Goal: Task Accomplishment & Management: Manage account settings

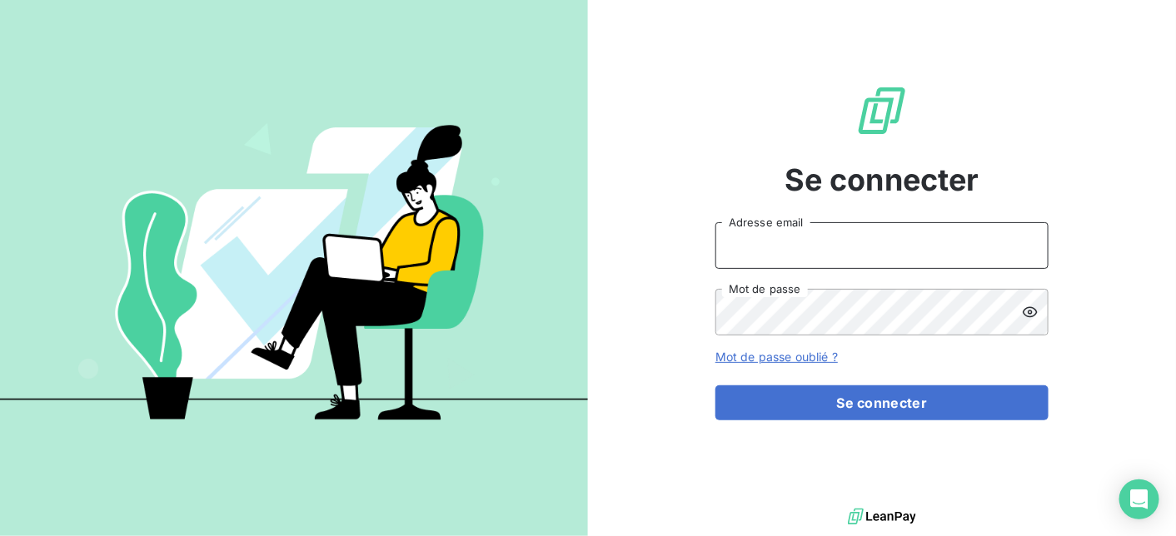
click at [789, 249] on input "Adresse email" at bounding box center [881, 245] width 333 height 47
type input "[EMAIL_ADDRESS][DOMAIN_NAME]"
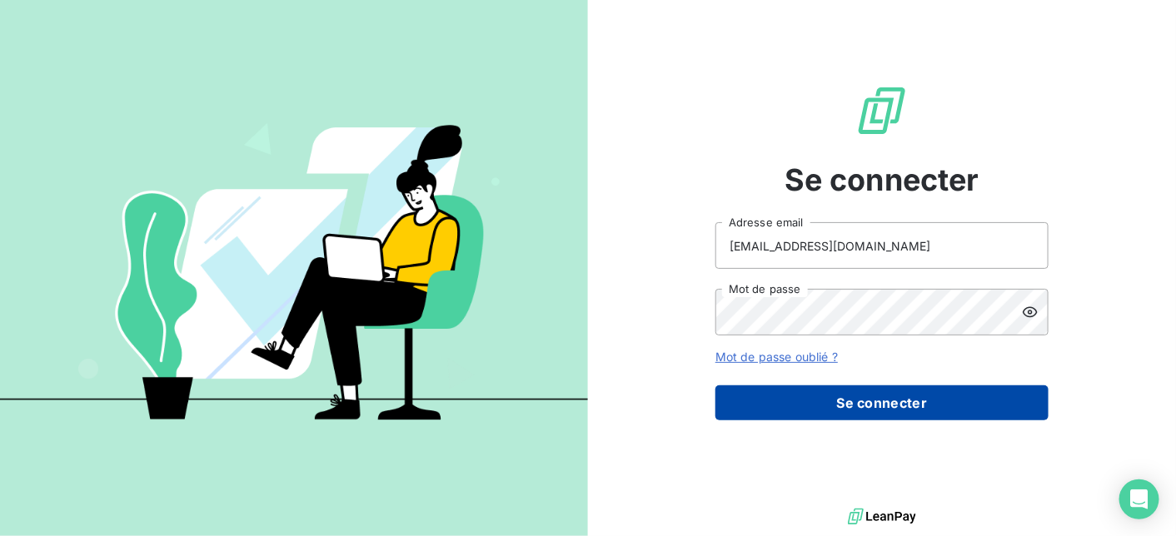
click at [824, 401] on button "Se connecter" at bounding box center [881, 403] width 333 height 35
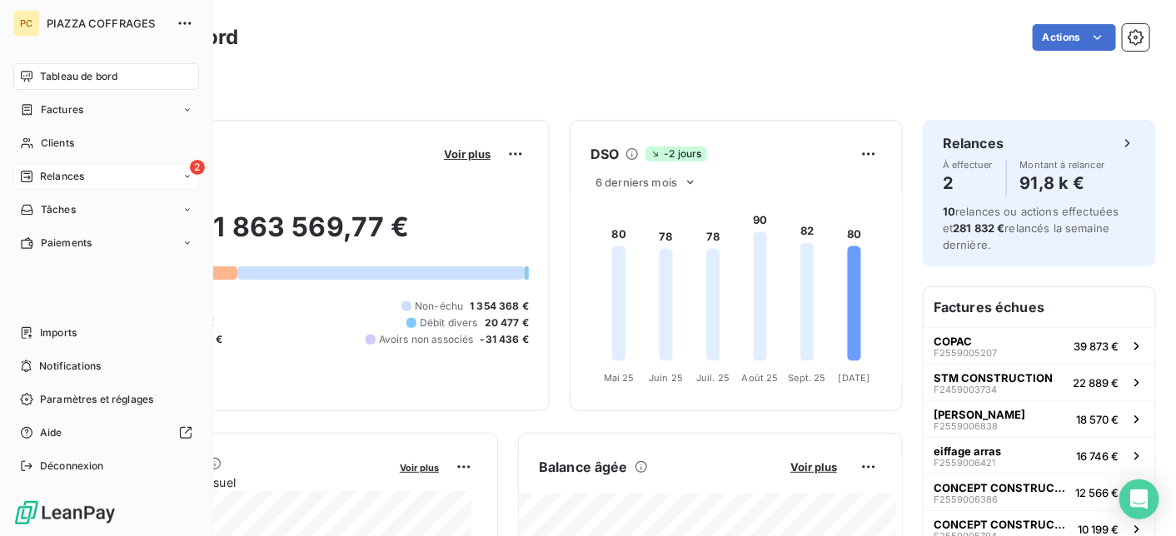
click at [42, 175] on span "Relances" at bounding box center [62, 176] width 44 height 15
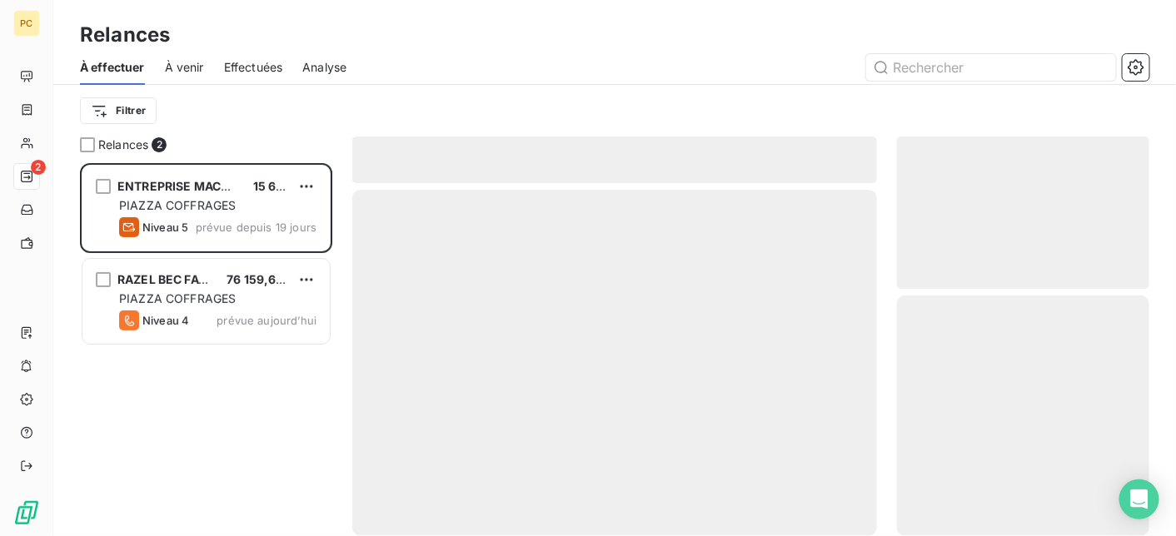
scroll to position [361, 240]
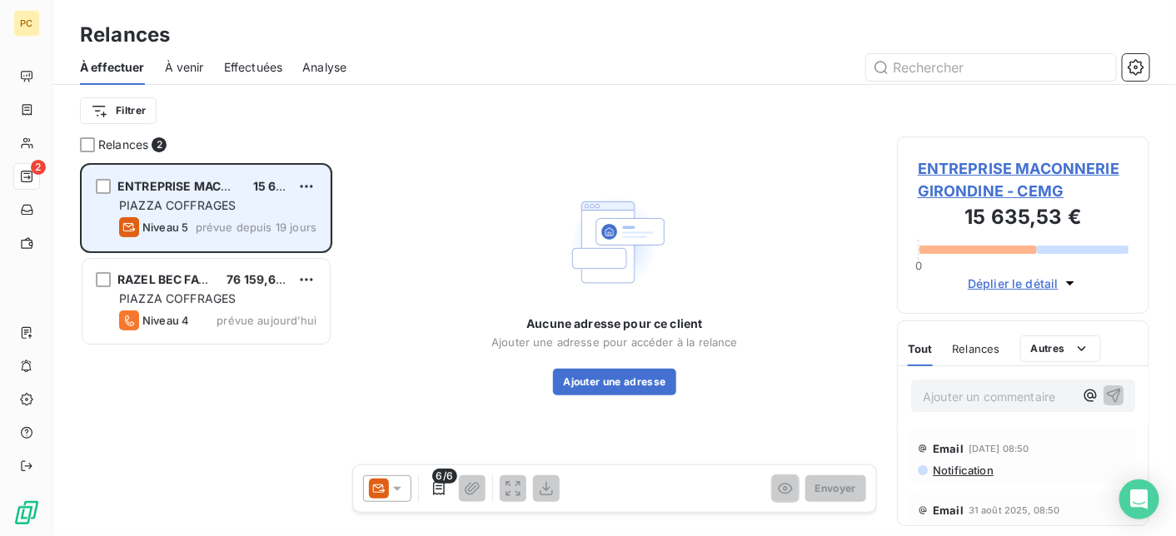
click at [206, 222] on span "prévue depuis 19 jours" at bounding box center [256, 227] width 121 height 13
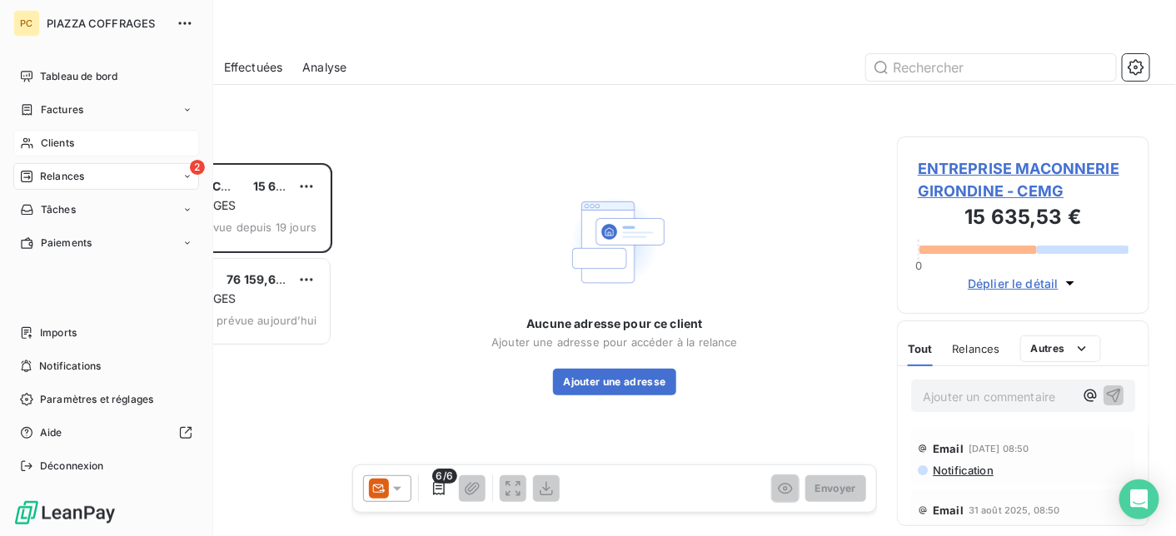
click at [64, 143] on span "Clients" at bounding box center [57, 143] width 33 height 15
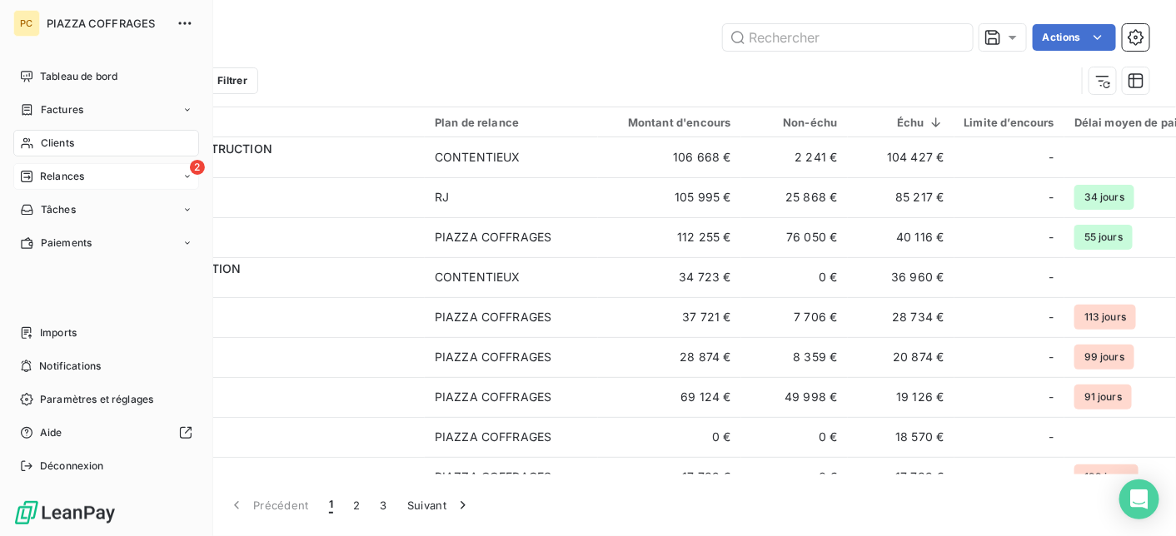
click at [65, 175] on span "Relances" at bounding box center [62, 176] width 44 height 15
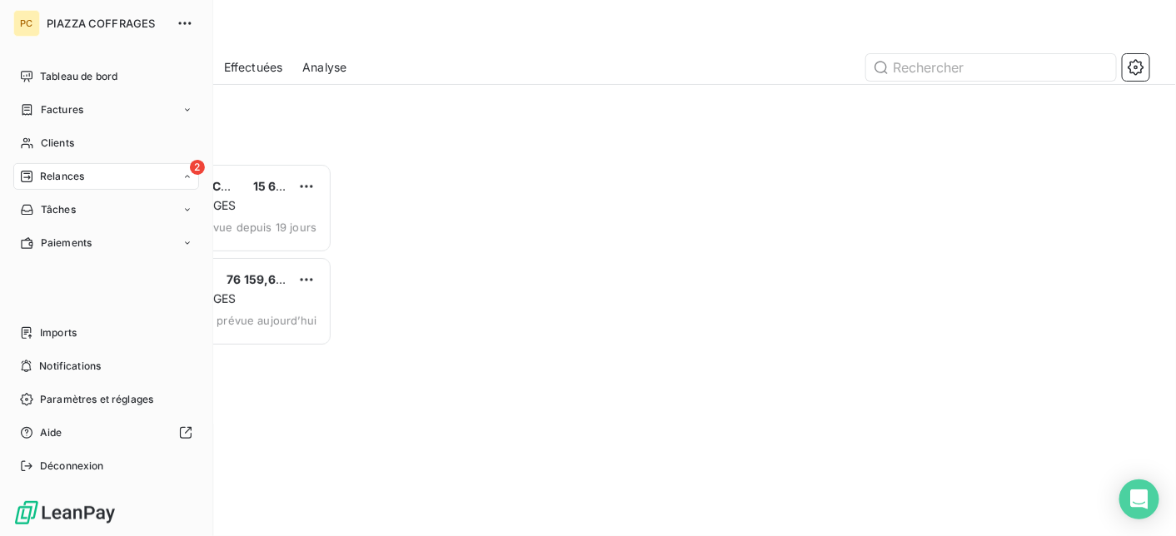
scroll to position [361, 240]
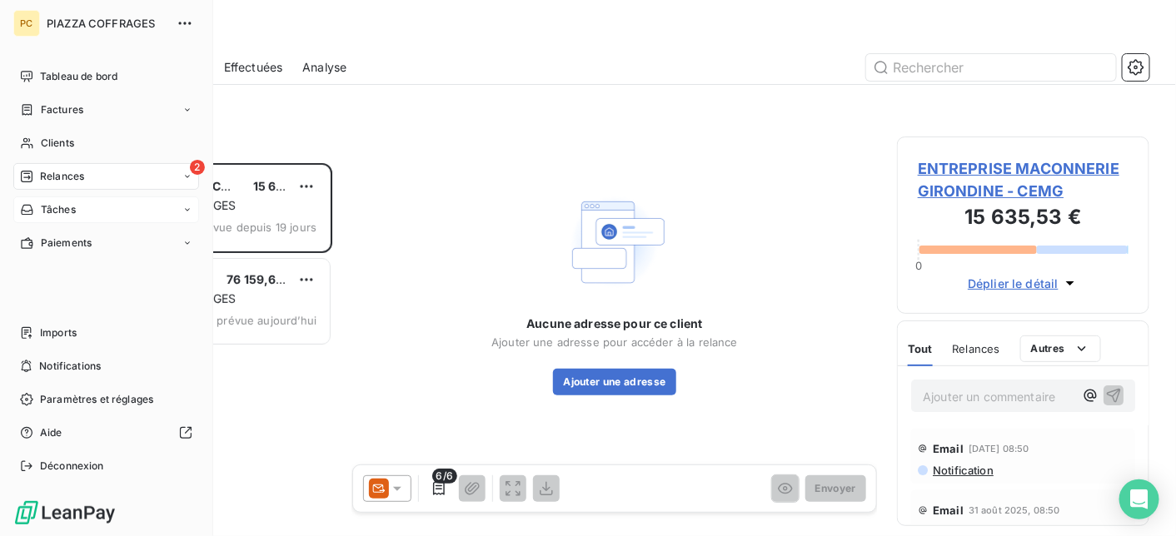
click at [64, 214] on span "Tâches" at bounding box center [58, 209] width 35 height 15
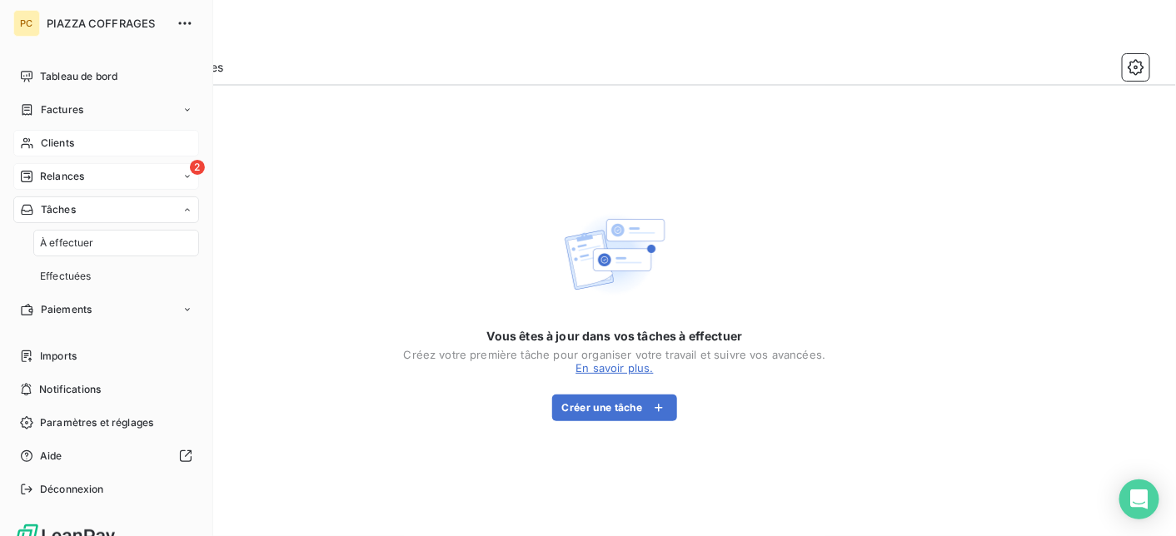
click at [54, 142] on span "Clients" at bounding box center [57, 143] width 33 height 15
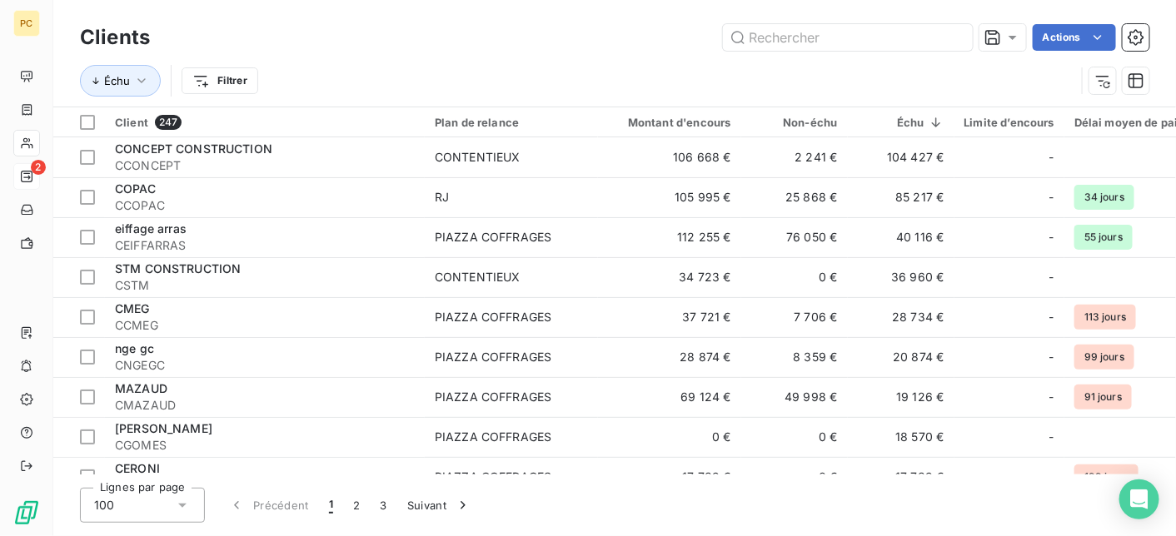
click at [354, 31] on div "Actions" at bounding box center [659, 37] width 979 height 27
